Goal: Information Seeking & Learning: Learn about a topic

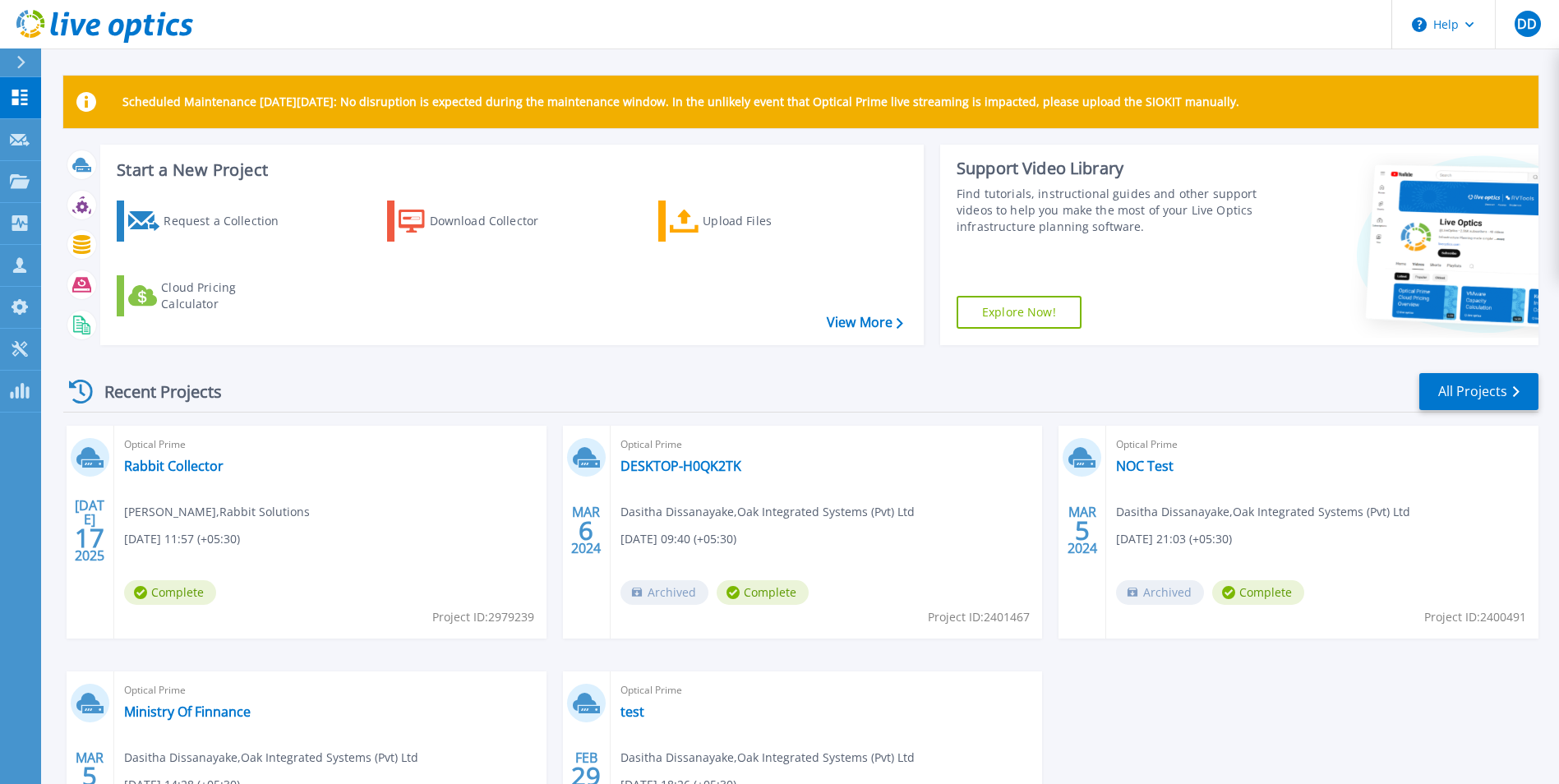
click at [679, 395] on div "Recent Projects All Projects" at bounding box center [800, 392] width 1475 height 41
click at [1485, 392] on link "All Projects" at bounding box center [1479, 391] width 119 height 37
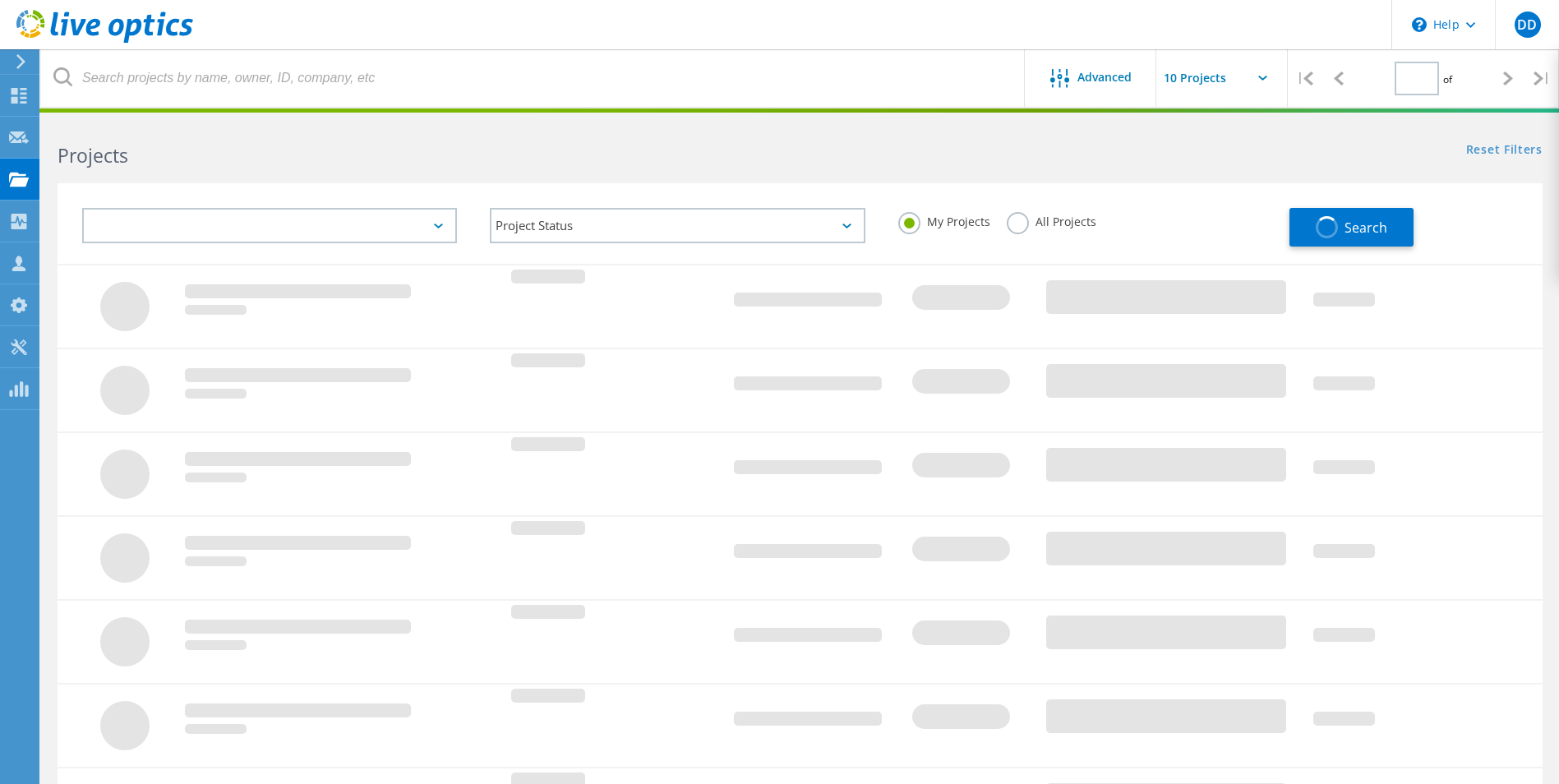
type input "1"
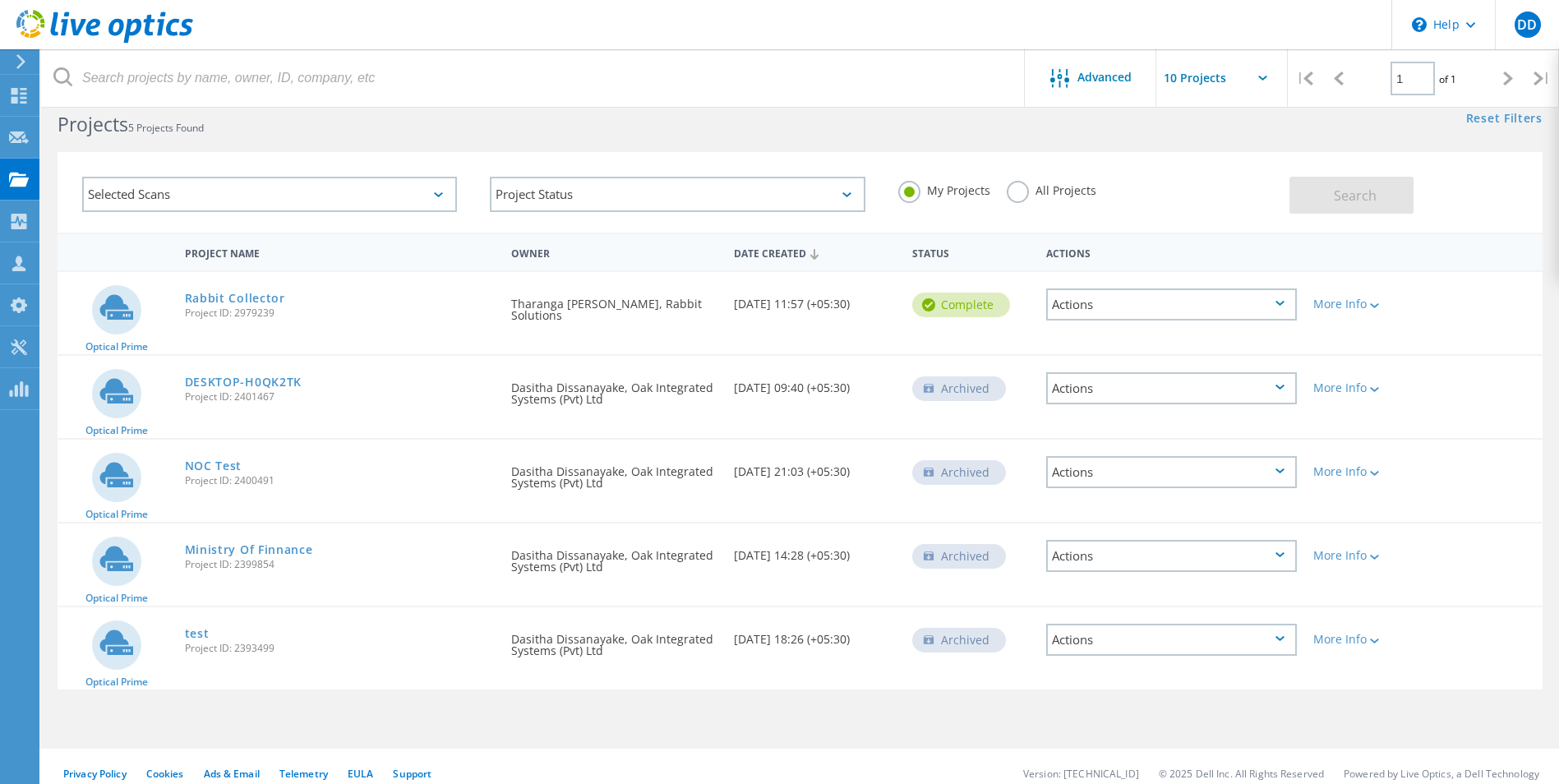
scroll to position [45, 0]
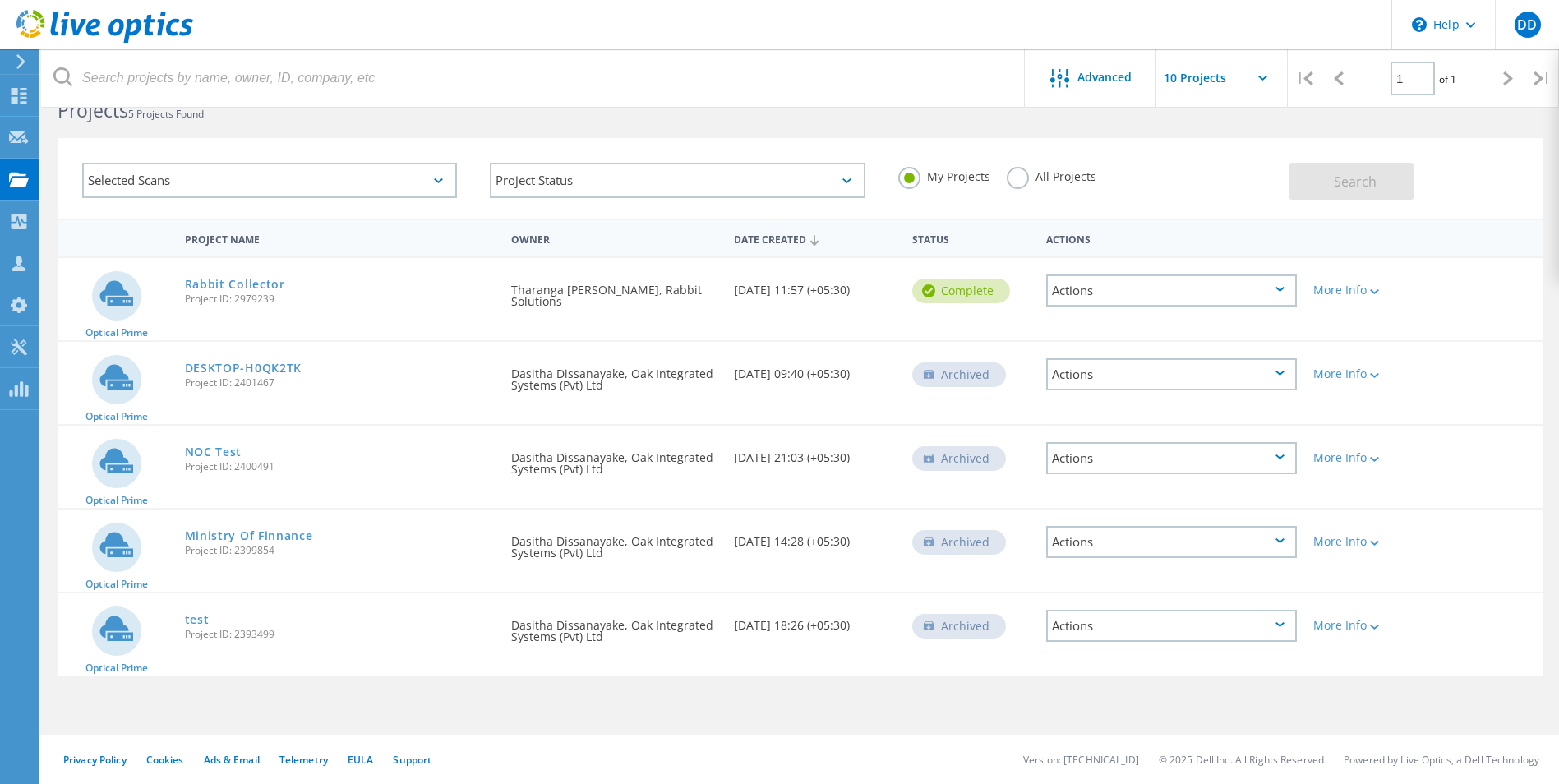
click at [1287, 298] on div "Actions" at bounding box center [1171, 290] width 251 height 32
click at [1215, 287] on div "Project Details" at bounding box center [1172, 278] width 248 height 26
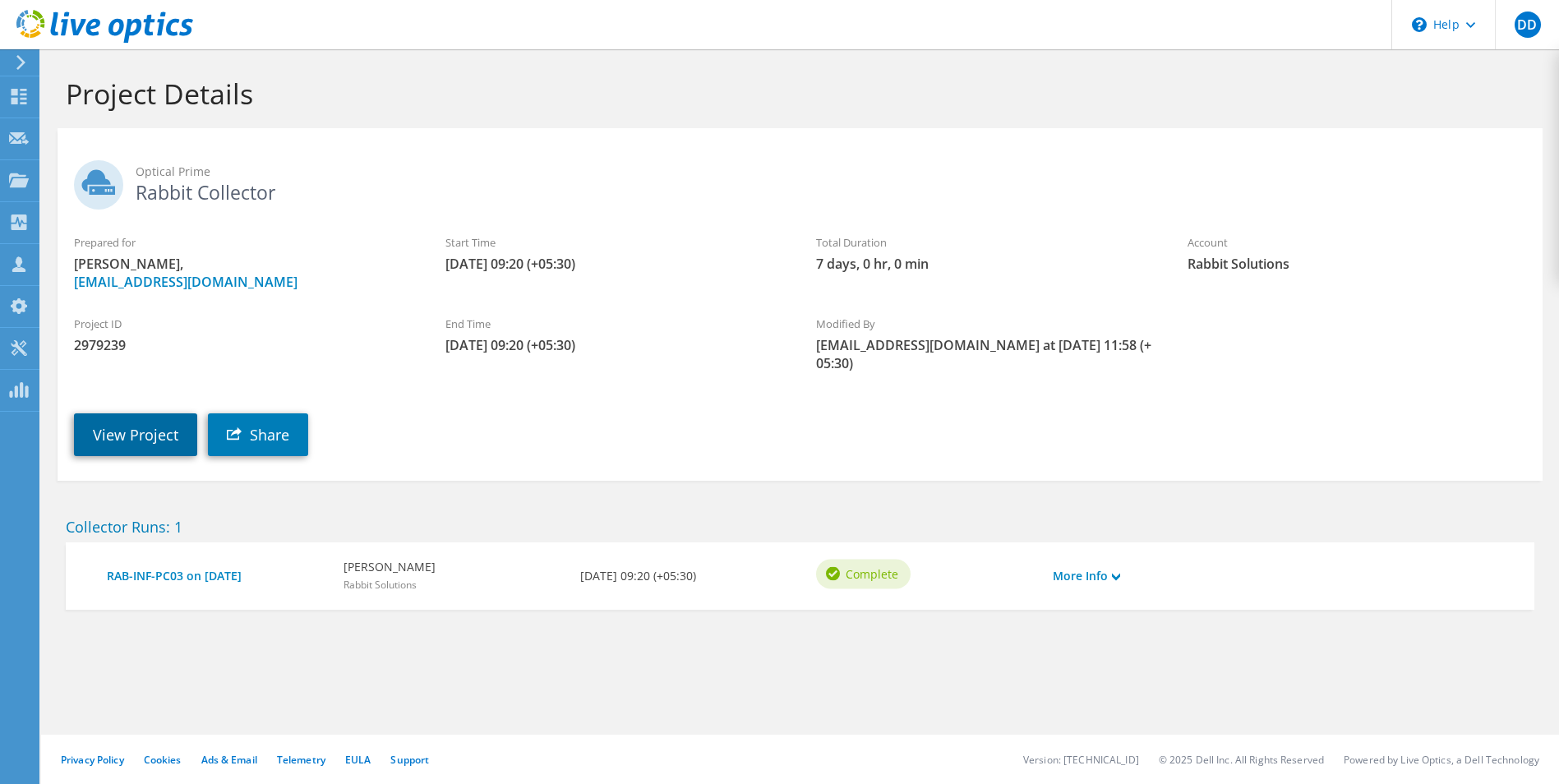
click at [109, 417] on link "View Project" at bounding box center [135, 435] width 123 height 43
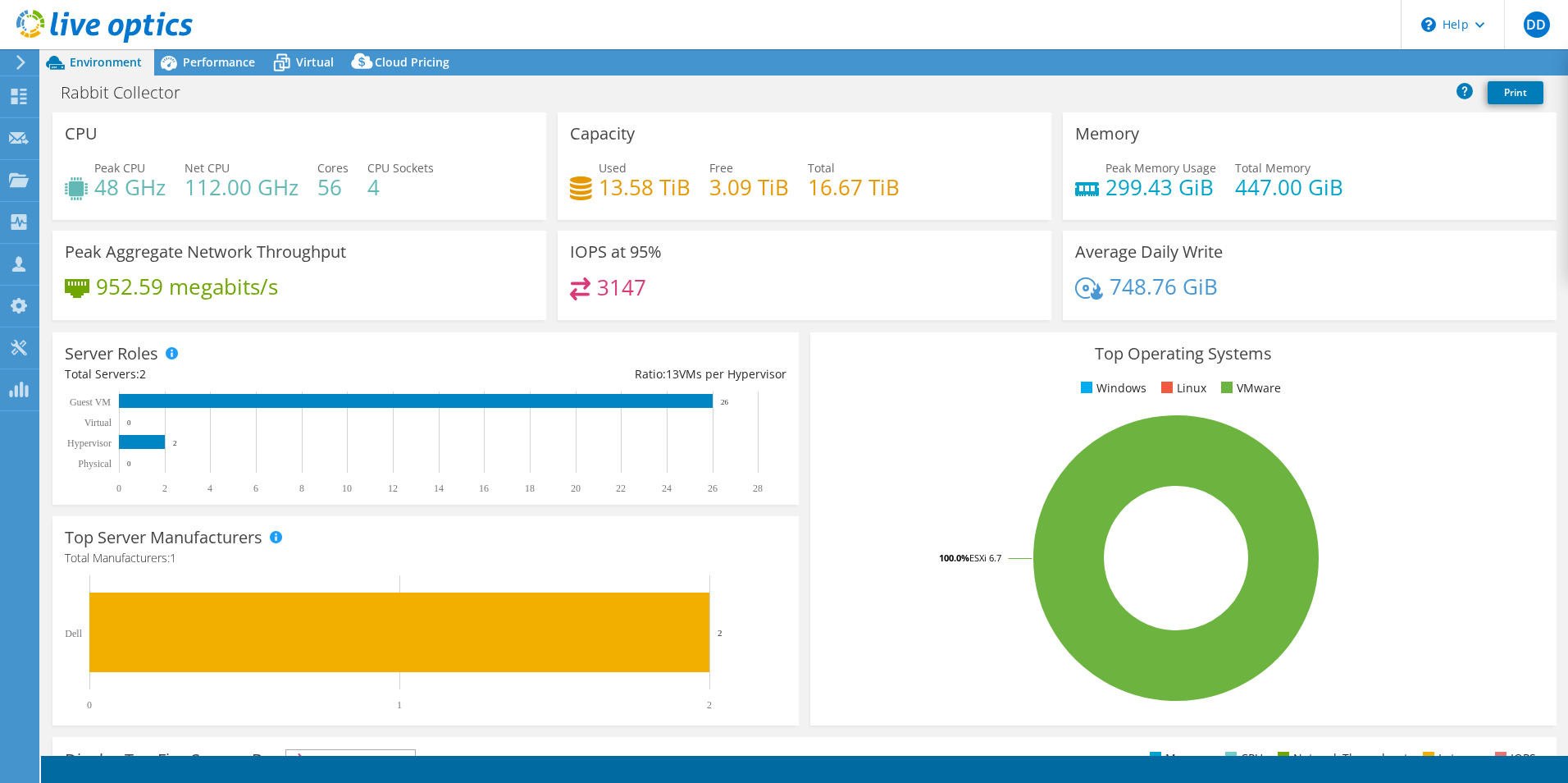
select select "Singapore"
click at [1292, 62] on link "Reports" at bounding box center [1290, 63] width 78 height 26
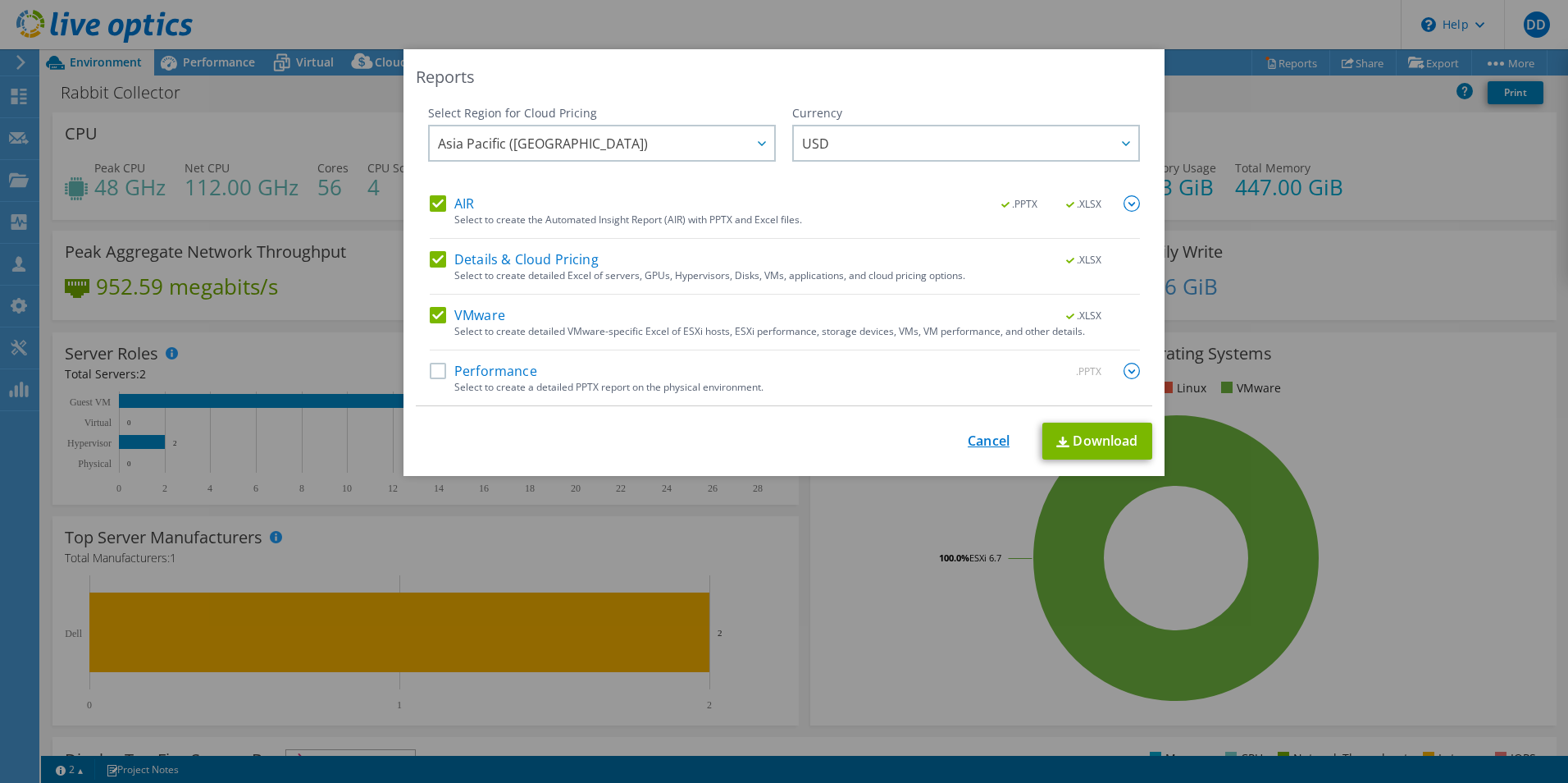
click at [994, 439] on link "Cancel" at bounding box center [988, 440] width 42 height 16
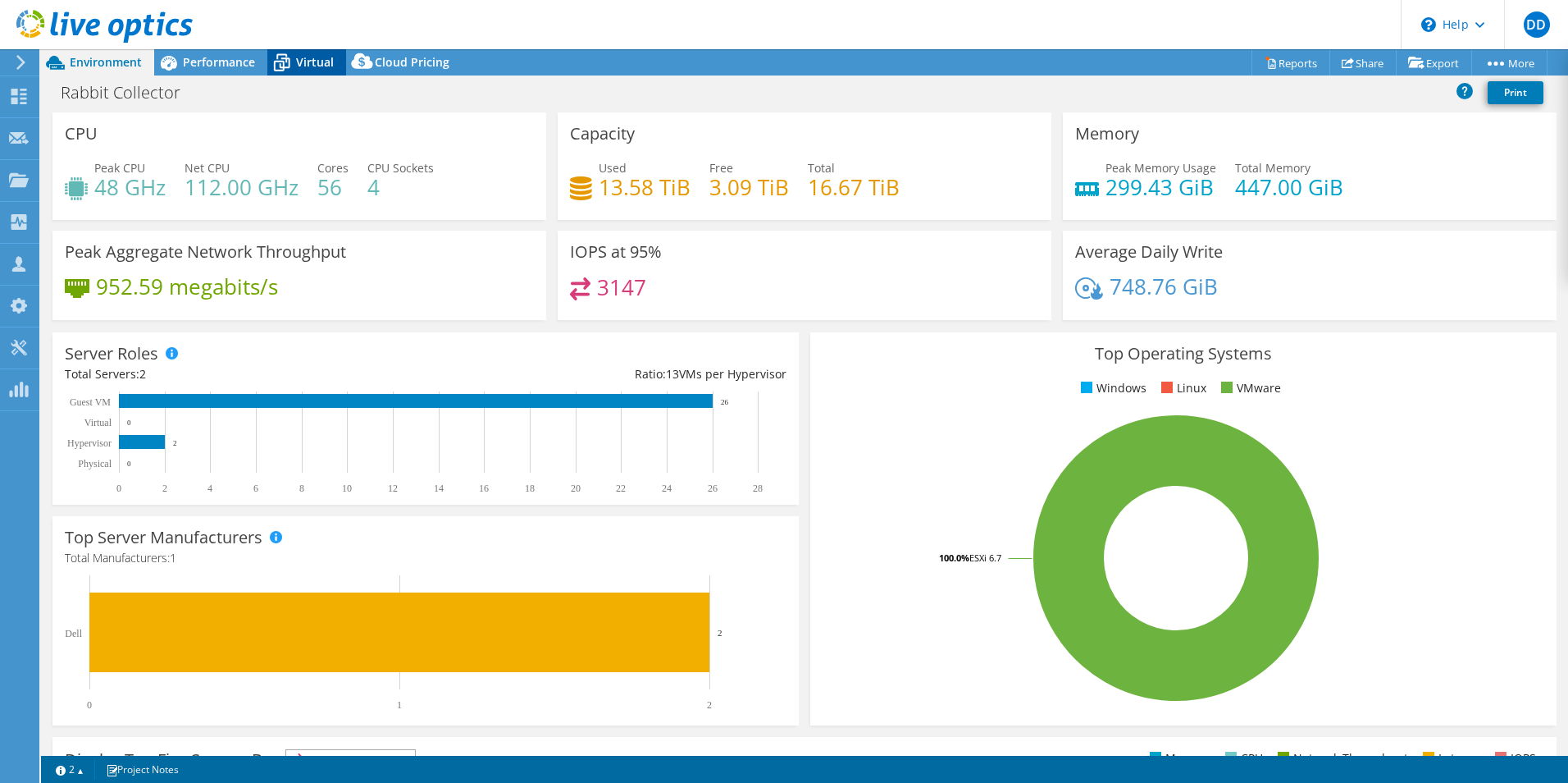
click at [296, 70] on div "Virtual" at bounding box center [306, 62] width 78 height 26
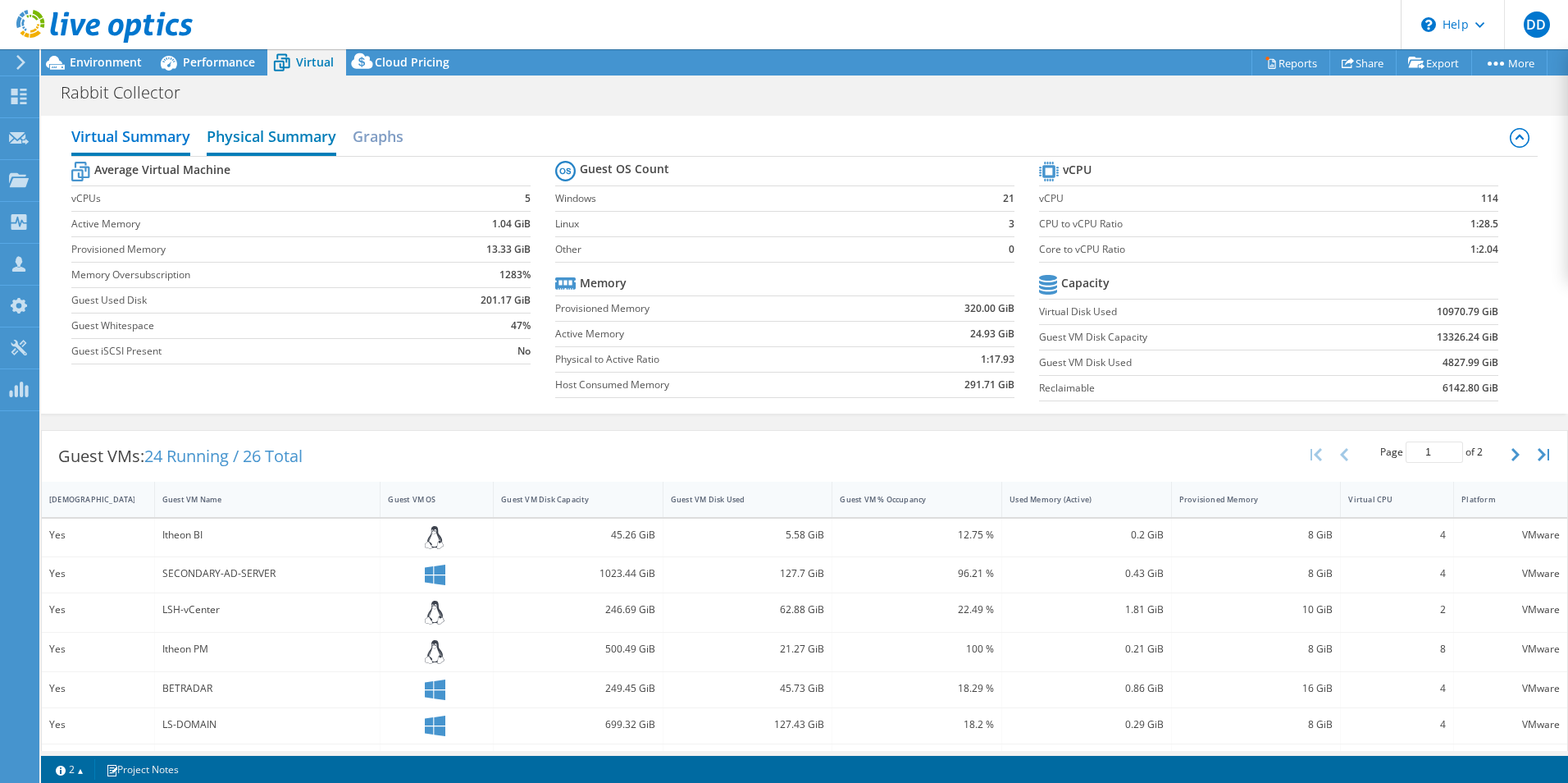
click at [278, 134] on h2 "Physical Summary" at bounding box center [271, 138] width 129 height 36
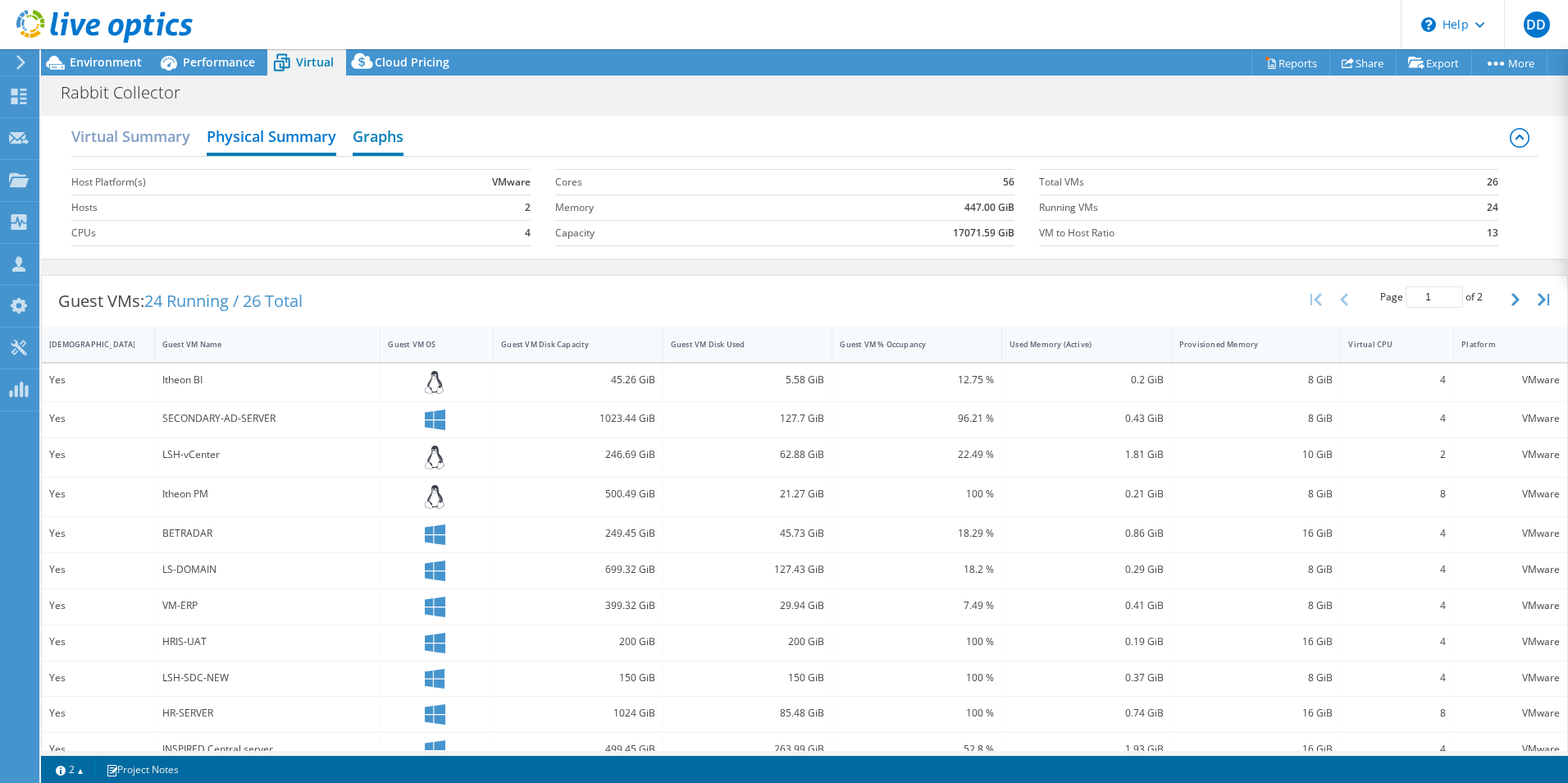
click at [363, 138] on h2 "Graphs" at bounding box center [377, 138] width 51 height 36
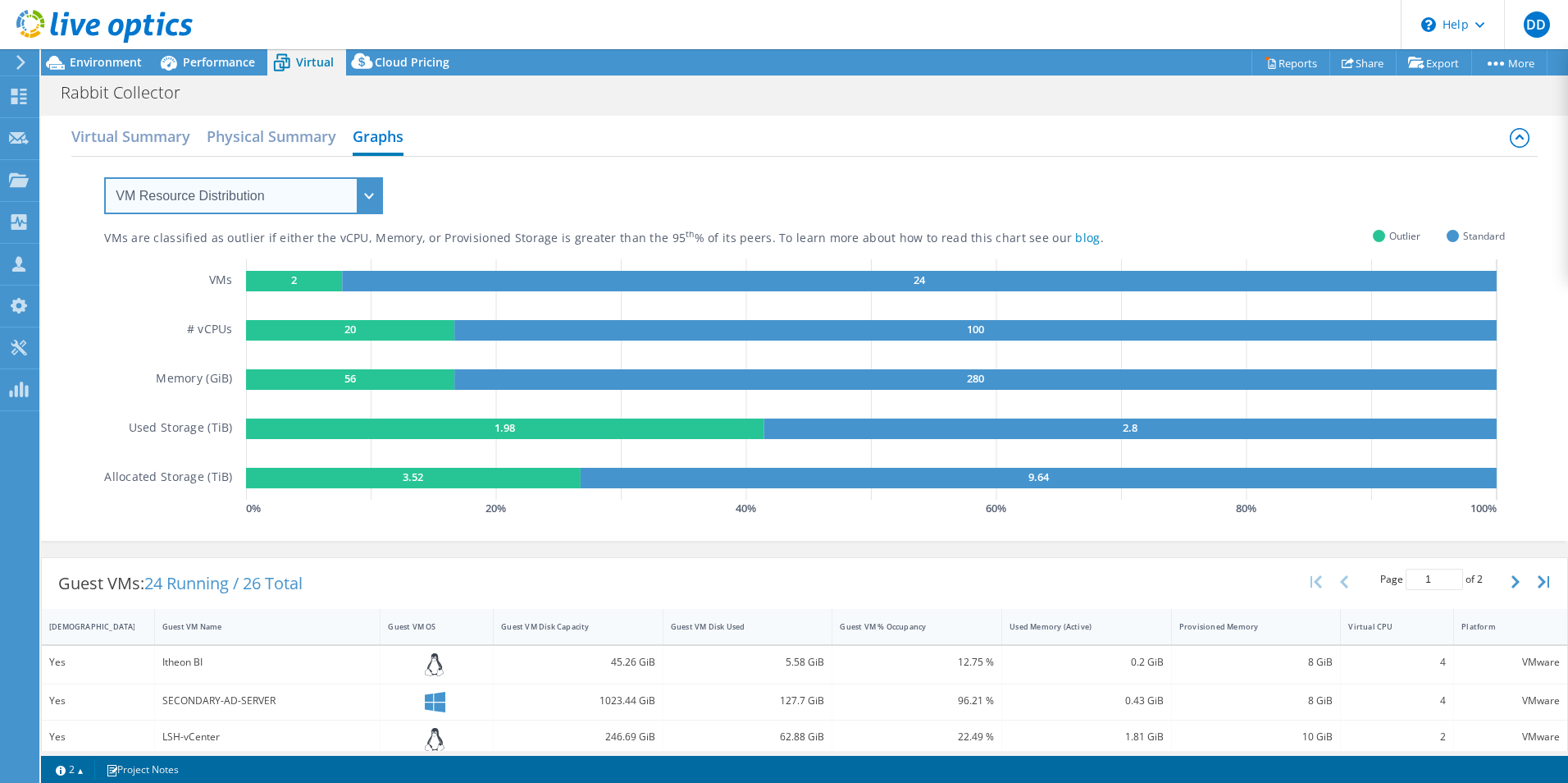
click at [351, 206] on select "VM Resource Distribution Provisioning Contrast Over Provisioning" at bounding box center [244, 196] width 279 height 37
click at [104, 177] on select "VM Resource Distribution Provisioning Contrast Over Provisioning" at bounding box center [244, 196] width 279 height 37
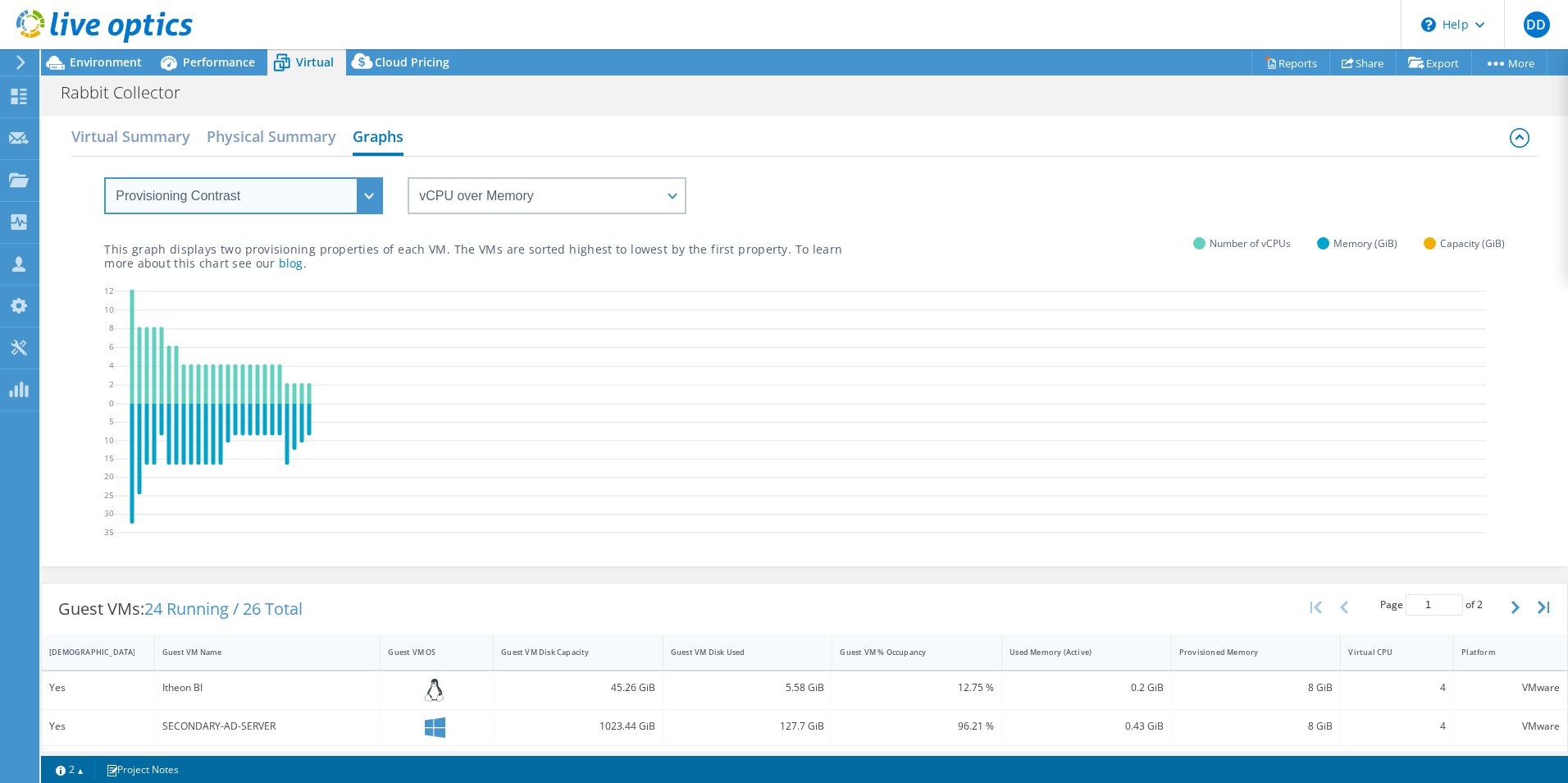
click at [377, 206] on select "VM Resource Distribution Provisioning Contrast Over Provisioning" at bounding box center [244, 196] width 279 height 37
click at [104, 177] on select "VM Resource Distribution Provisioning Contrast Over Provisioning" at bounding box center [244, 196] width 279 height 37
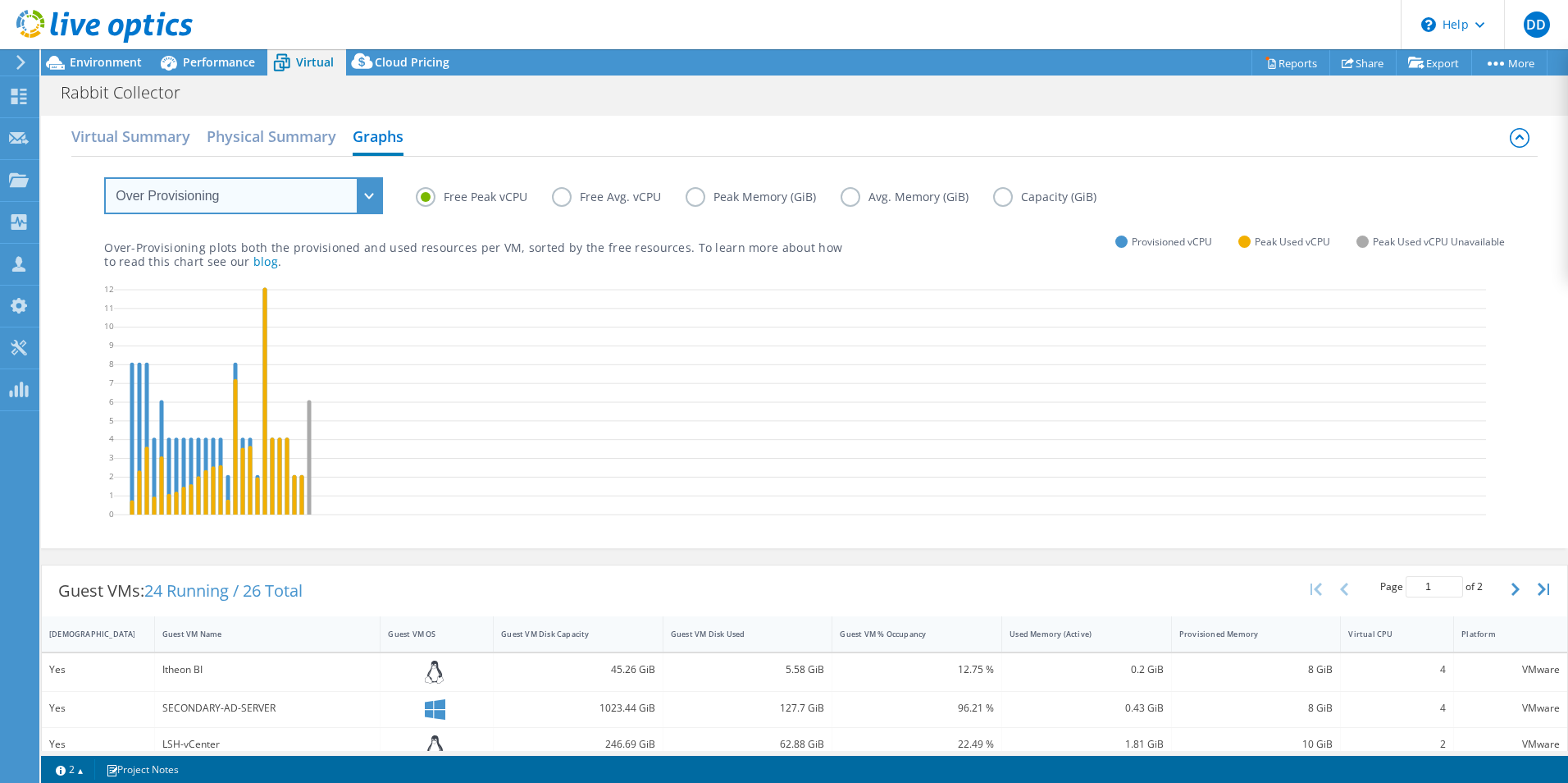
click at [371, 202] on select "VM Resource Distribution Provisioning Contrast Over Provisioning" at bounding box center [244, 196] width 279 height 37
select select "Provisioning Contrast"
click at [104, 177] on select "VM Resource Distribution Provisioning Contrast Over Provisioning" at bounding box center [244, 196] width 279 height 37
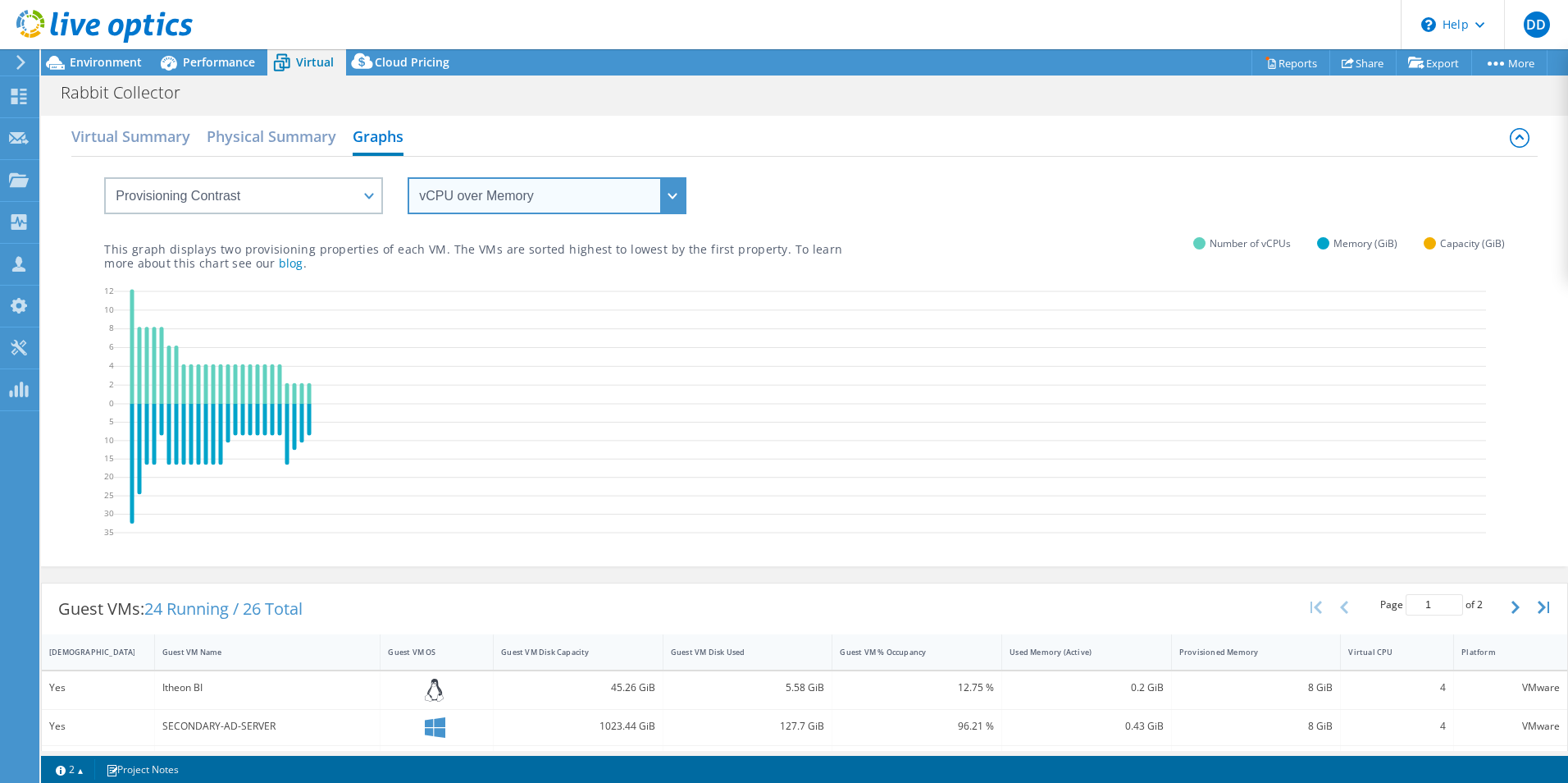
click at [674, 202] on select "vCPU over Memory vCPU over Capacity Memory over vCPU Memory over Capacity Capac…" at bounding box center [547, 196] width 279 height 37
click at [408, 177] on select "vCPU over Memory vCPU over Capacity Memory over vCPU Memory over Capacity Capac…" at bounding box center [547, 196] width 279 height 37
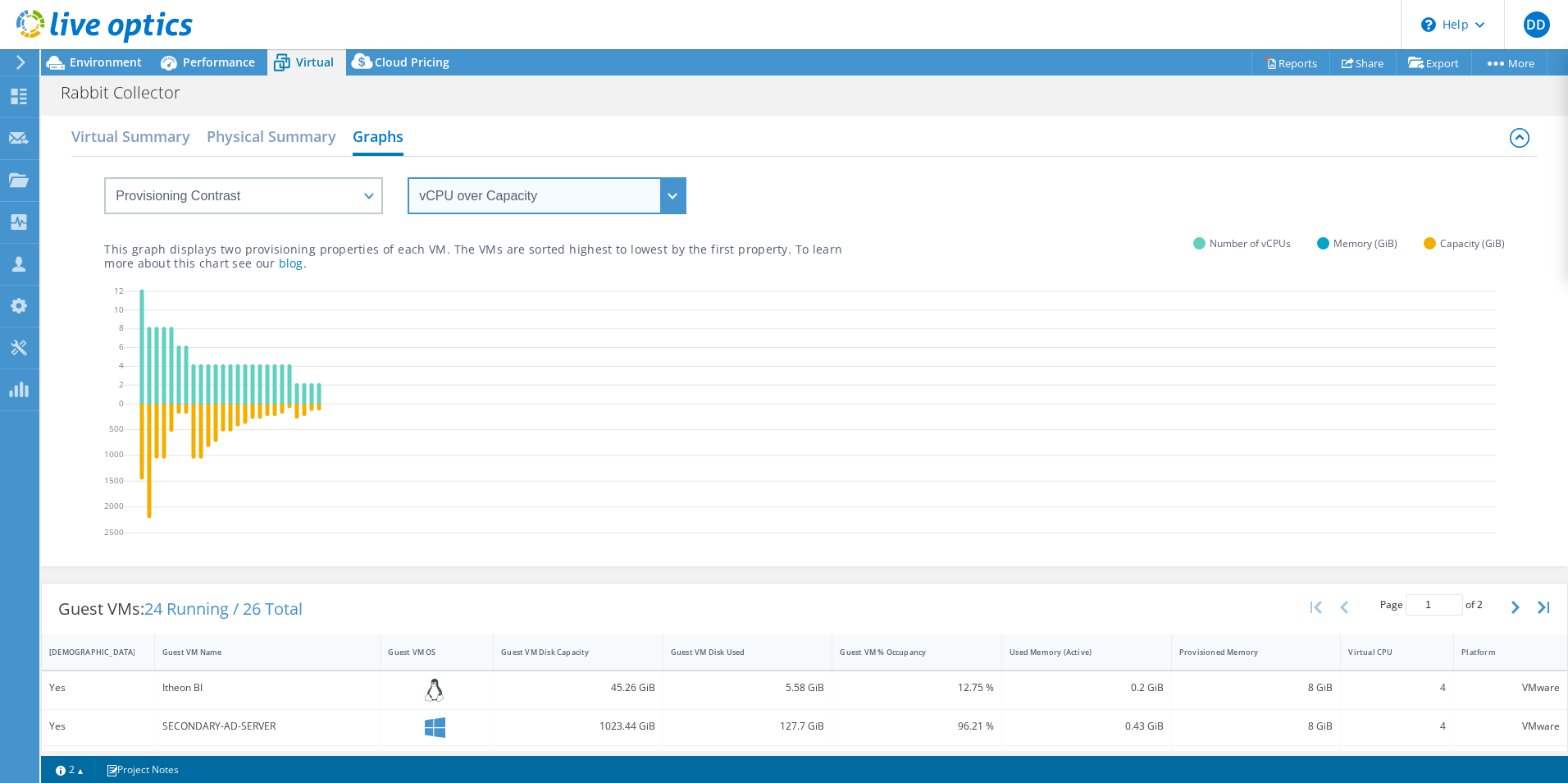
click at [684, 206] on select "vCPU over Memory vCPU over Capacity Memory over vCPU Memory over Capacity Capac…" at bounding box center [547, 196] width 279 height 37
click at [408, 177] on select "vCPU over Memory vCPU over Capacity Memory over vCPU Memory over Capacity Capac…" at bounding box center [547, 196] width 279 height 37
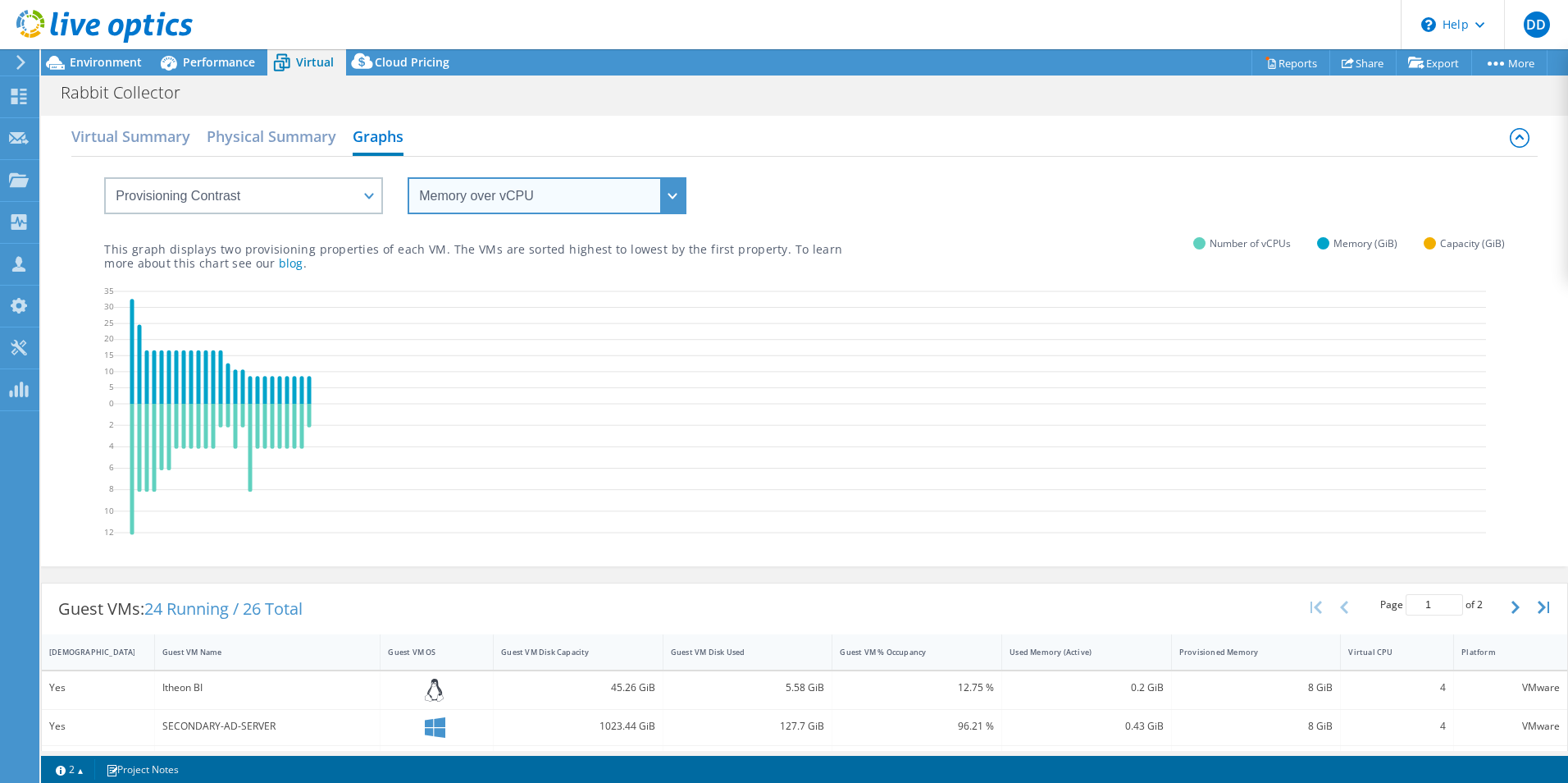
click at [682, 204] on select "vCPU over Memory vCPU over Capacity Memory over vCPU Memory over Capacity Capac…" at bounding box center [547, 196] width 279 height 37
select select "Capacity over vCPU"
click at [408, 177] on select "vCPU over Memory vCPU over Capacity Memory over vCPU Memory over Capacity Capac…" at bounding box center [547, 196] width 279 height 37
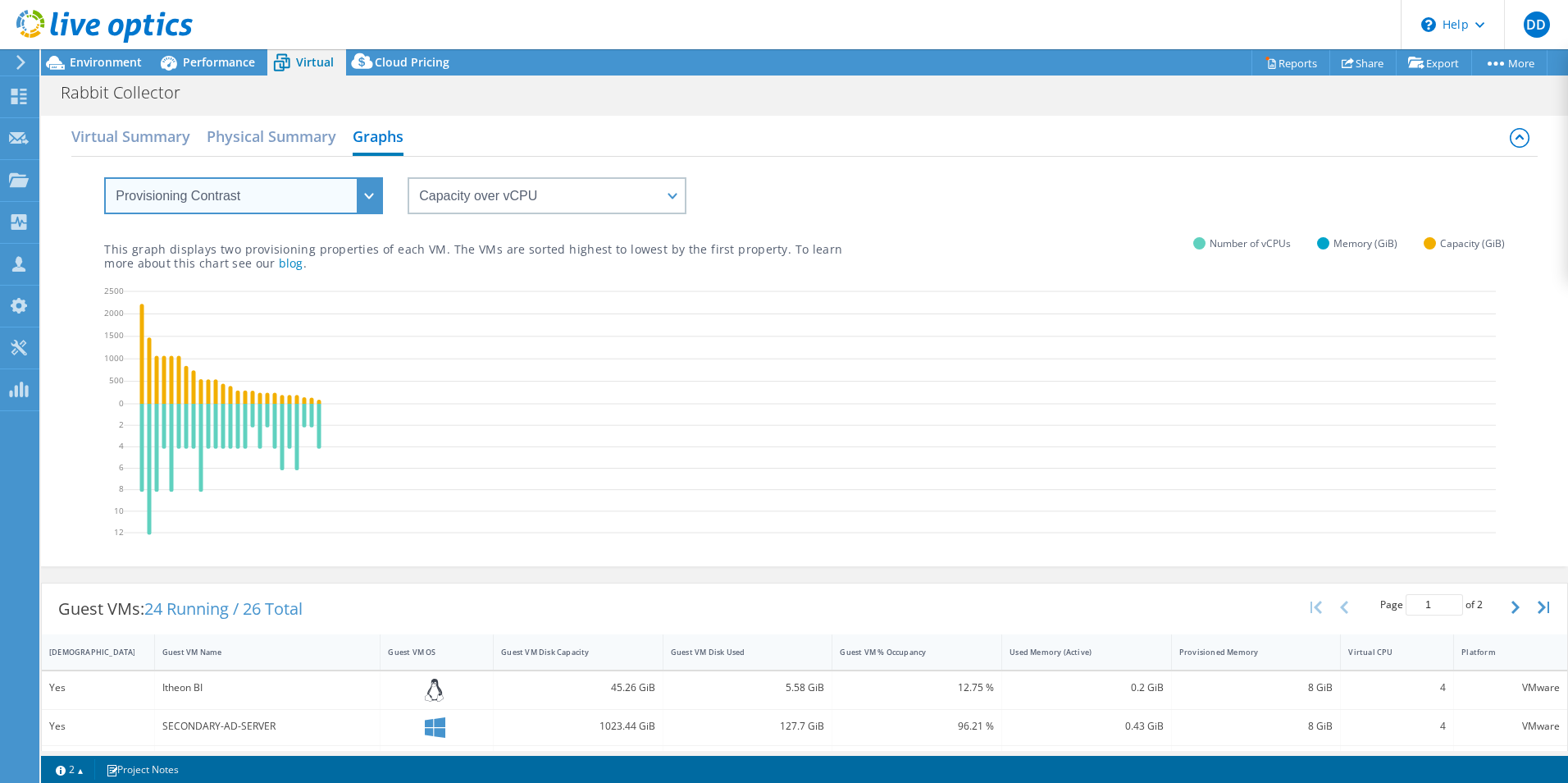
click at [360, 197] on select "VM Resource Distribution Provisioning Contrast Over Provisioning" at bounding box center [244, 196] width 279 height 37
select select "VM Resource Distribution"
click at [104, 177] on select "VM Resource Distribution Provisioning Contrast Over Provisioning" at bounding box center [244, 196] width 279 height 37
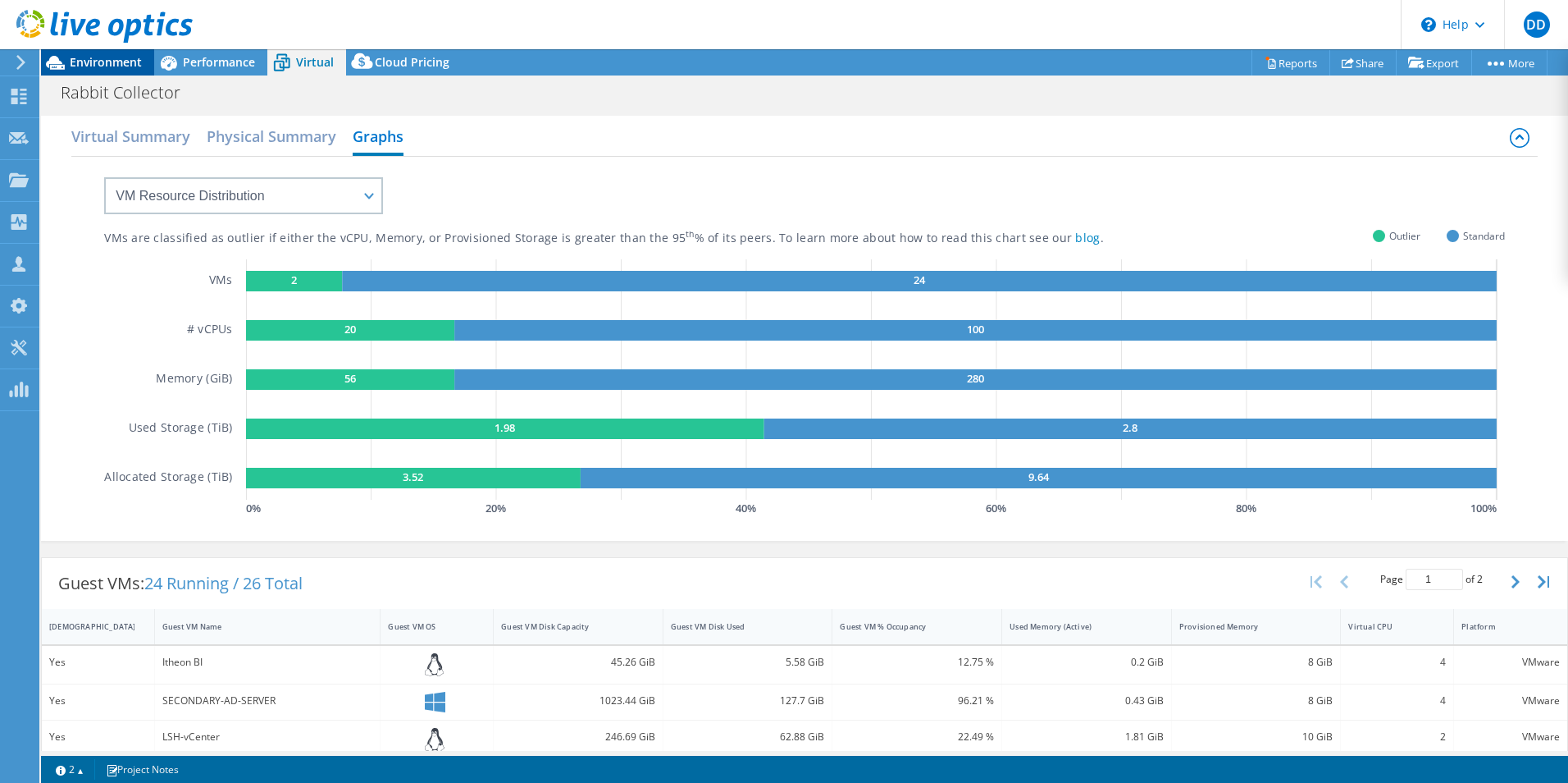
click at [104, 68] on span "Environment" at bounding box center [106, 62] width 72 height 16
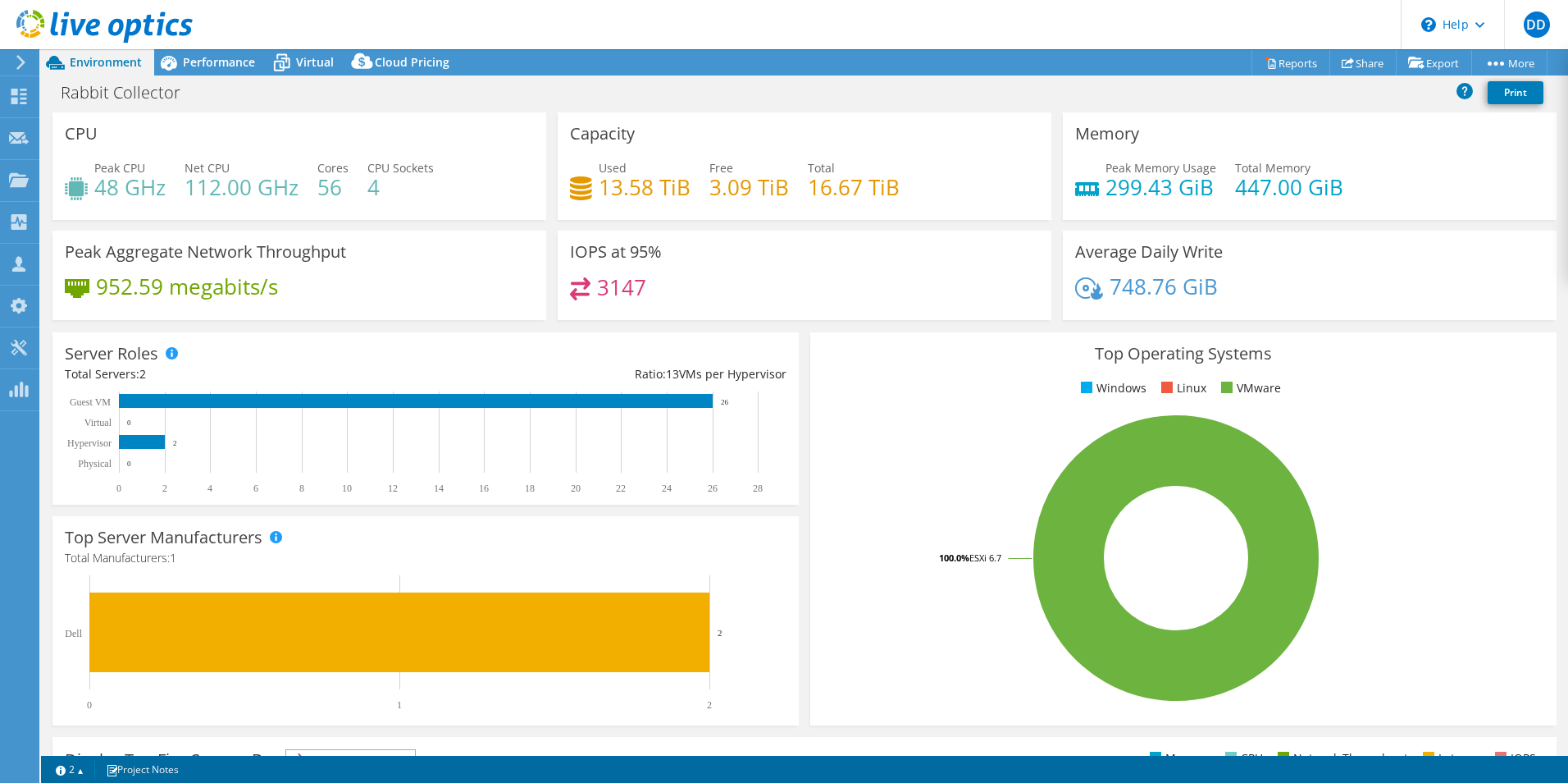
click at [23, 57] on icon at bounding box center [20, 63] width 12 height 15
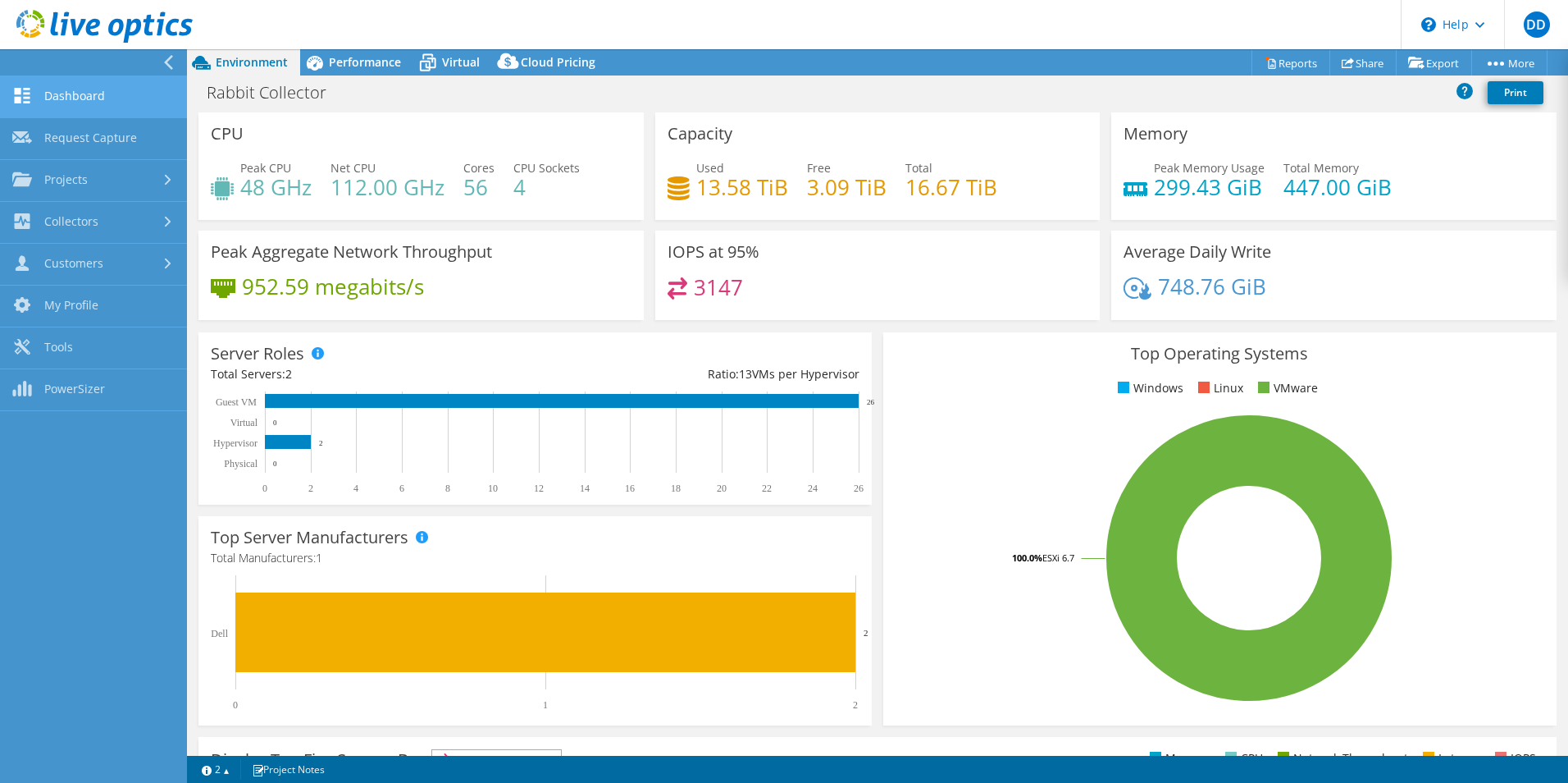
click at [59, 88] on link "Dashboard" at bounding box center [93, 97] width 187 height 42
